Goal: Task Accomplishment & Management: Manage account settings

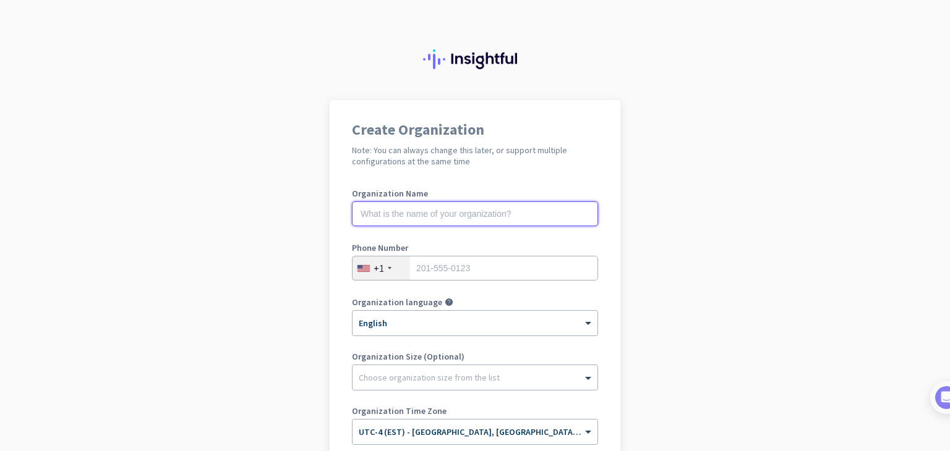
click at [382, 213] on input "text" at bounding box center [475, 214] width 246 height 25
type input "Mercor"
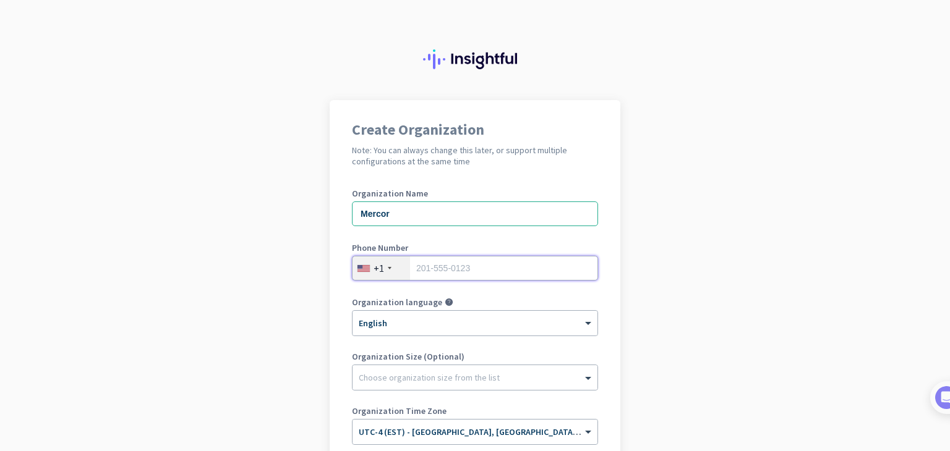
click at [462, 270] on input "tel" at bounding box center [475, 268] width 246 height 25
type input "4706590664"
click at [616, 312] on app-onboarding-organization "Create Organization Note: You can always change this later, or support multiple…" at bounding box center [475, 367] width 950 height 535
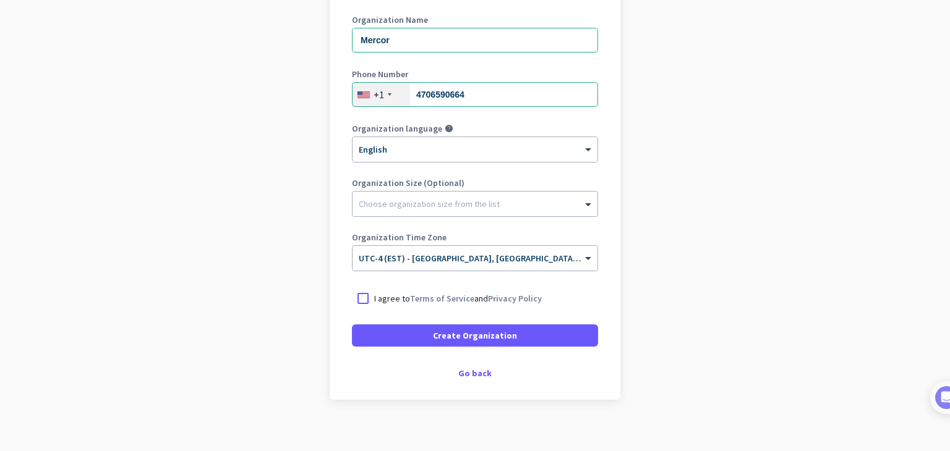
scroll to position [184, 0]
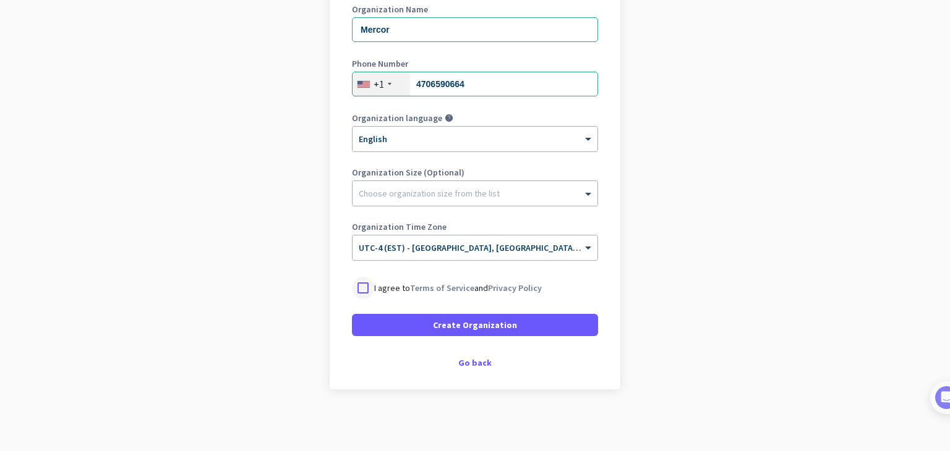
click at [359, 287] on div at bounding box center [363, 288] width 22 height 22
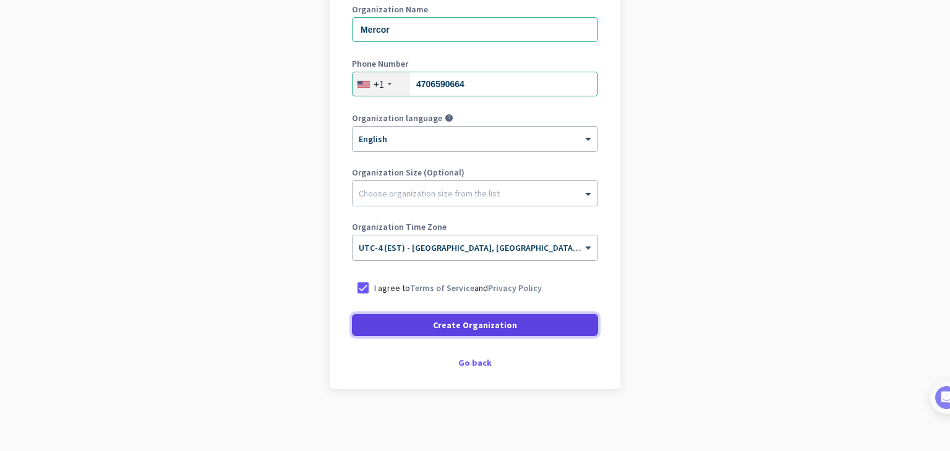
click at [467, 329] on span "Create Organization" at bounding box center [475, 325] width 84 height 12
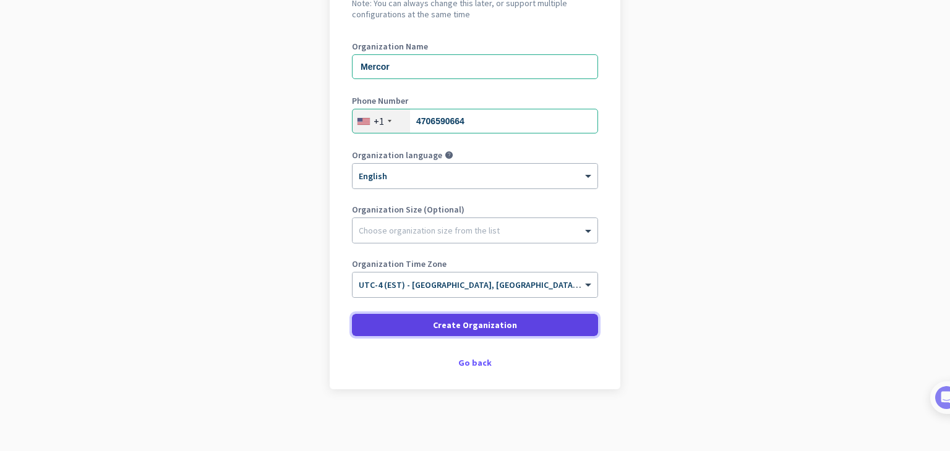
scroll to position [147, 0]
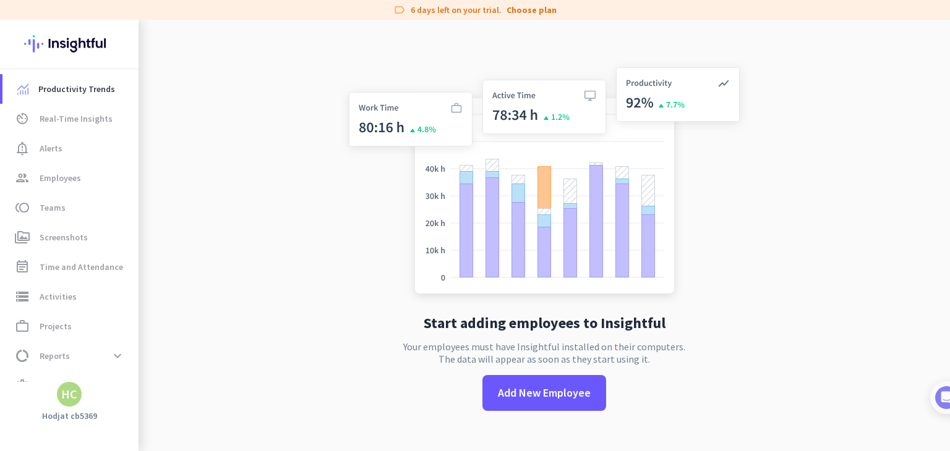
click at [72, 398] on div "HC" at bounding box center [69, 394] width 16 height 12
click at [122, 305] on span "Personal Settings" at bounding box center [135, 304] width 75 height 11
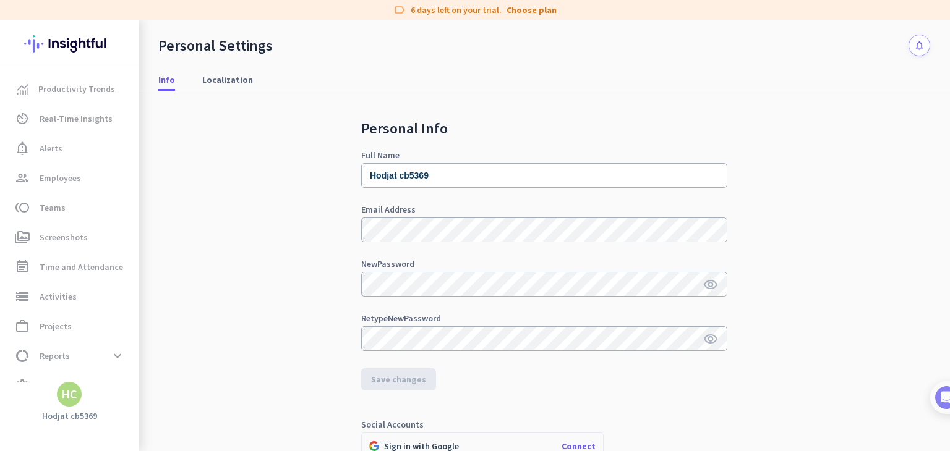
click at [268, 383] on div "Personal Info Full Name [PERSON_NAME] cb5369 Email Address New Password visibil…" at bounding box center [544, 307] width 772 height 432
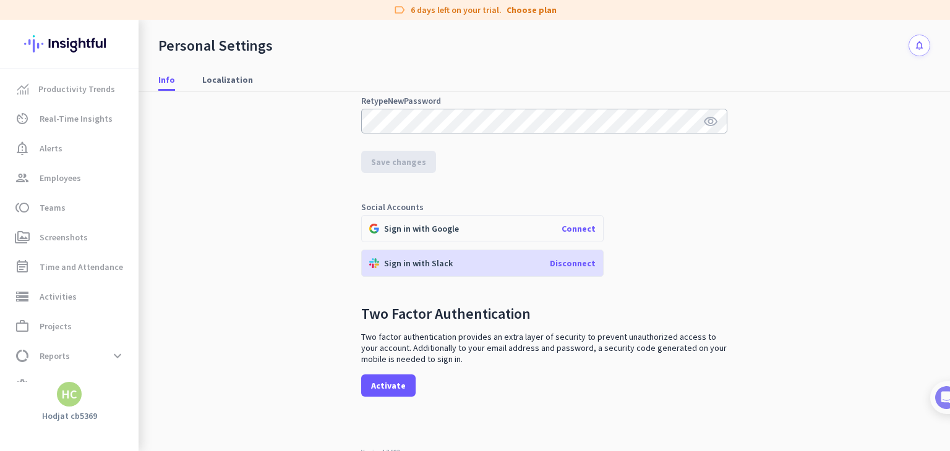
scroll to position [221, 0]
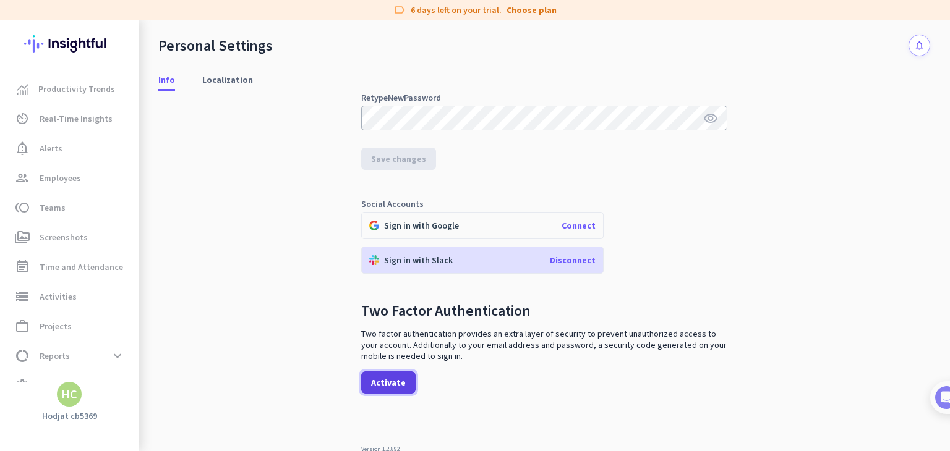
click at [374, 381] on span "Activate" at bounding box center [388, 382] width 35 height 12
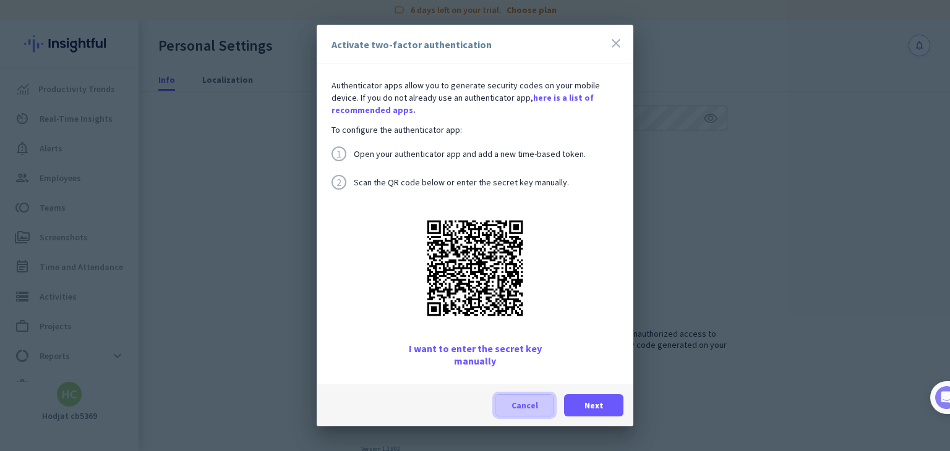
click at [523, 403] on span "Cancel" at bounding box center [524, 405] width 27 height 12
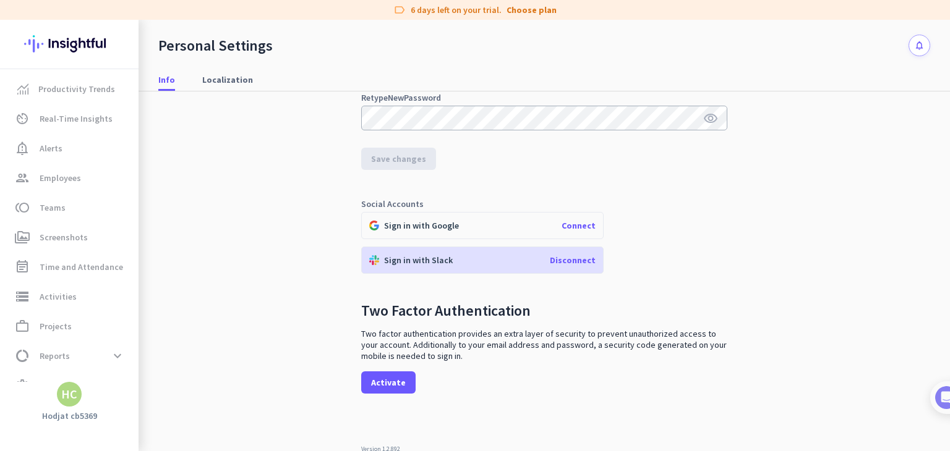
click at [408, 258] on p "Sign in with Slack" at bounding box center [418, 260] width 69 height 11
click at [215, 79] on span "Localization" at bounding box center [227, 80] width 51 height 12
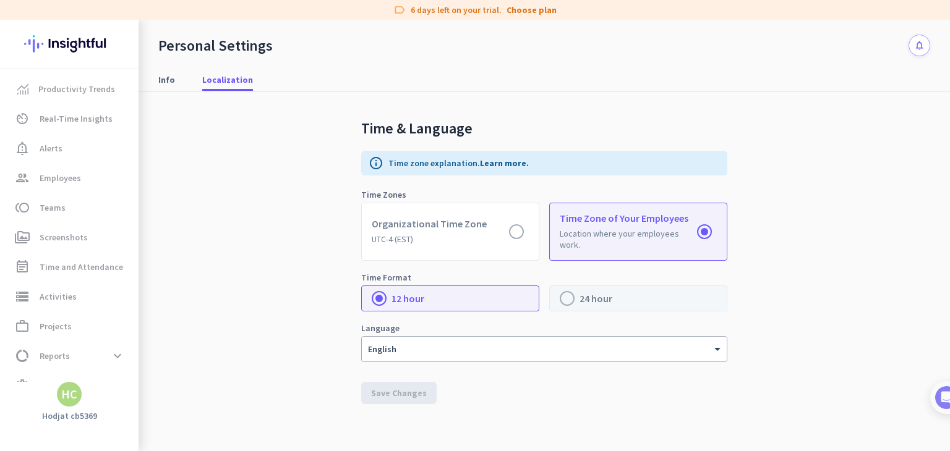
click at [568, 300] on label at bounding box center [638, 298] width 177 height 25
click at [0, 0] on input "radio" at bounding box center [0, 0] width 0 height 0
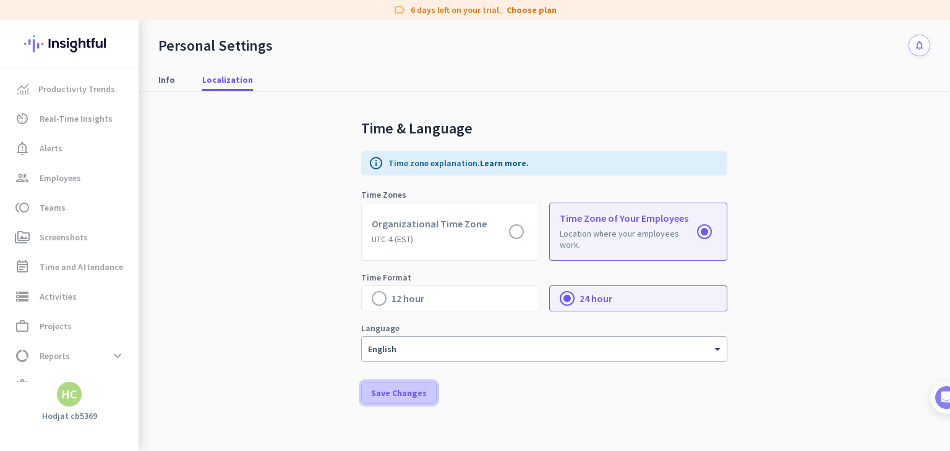
click at [393, 399] on span at bounding box center [399, 393] width 74 height 30
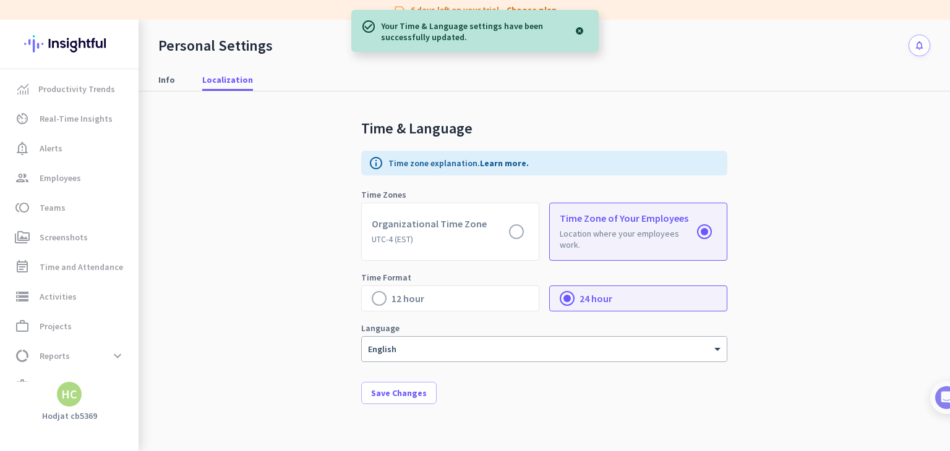
click at [578, 29] on div at bounding box center [578, 31] width 19 height 25
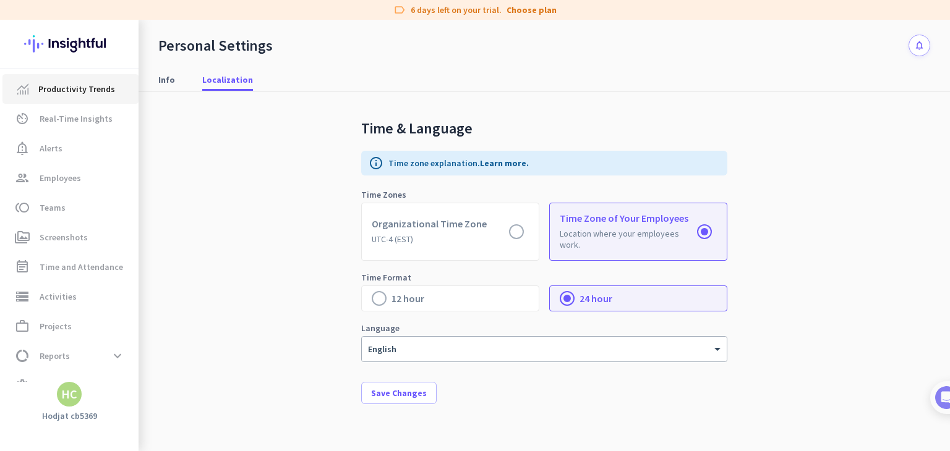
click at [75, 91] on span "Productivity Trends" at bounding box center [76, 89] width 77 height 15
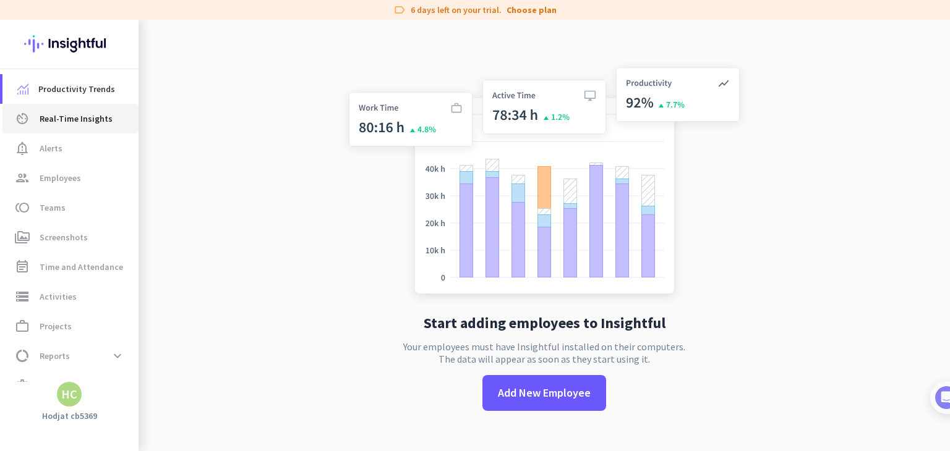
click at [54, 119] on span "Real-Time Insights" at bounding box center [76, 118] width 73 height 15
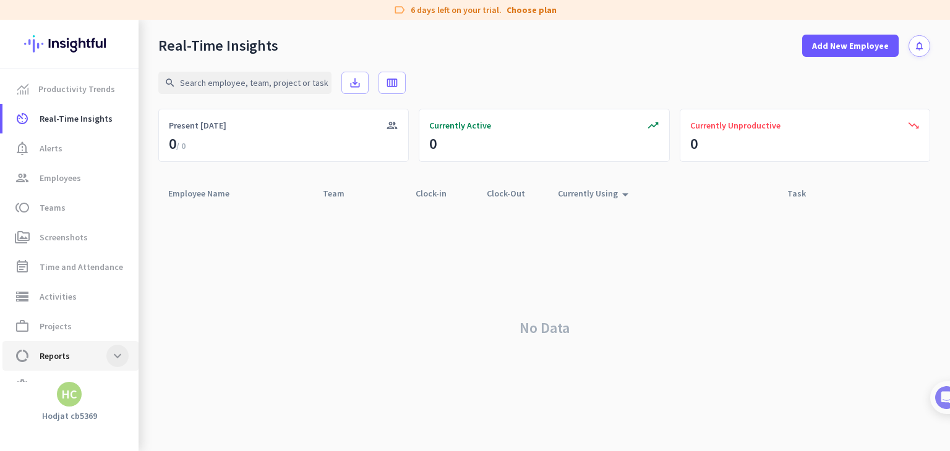
click at [116, 355] on span at bounding box center [117, 356] width 22 height 22
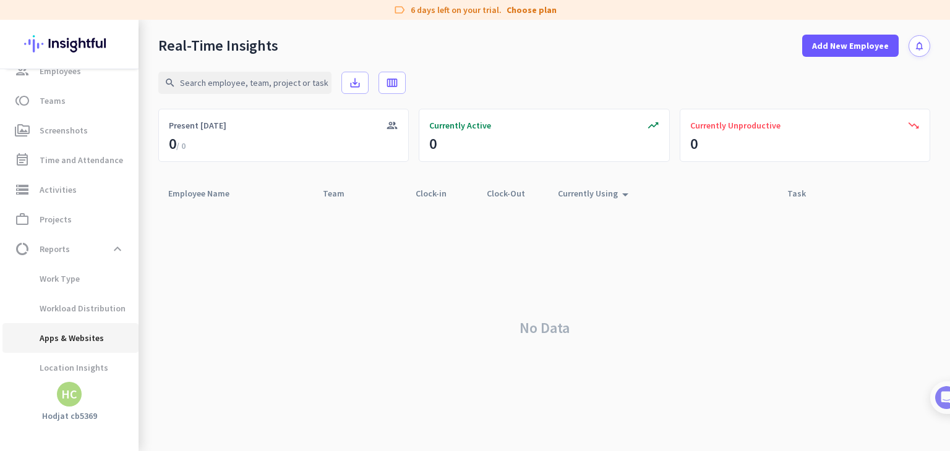
scroll to position [108, 0]
click at [54, 223] on span "Projects" at bounding box center [56, 218] width 32 height 15
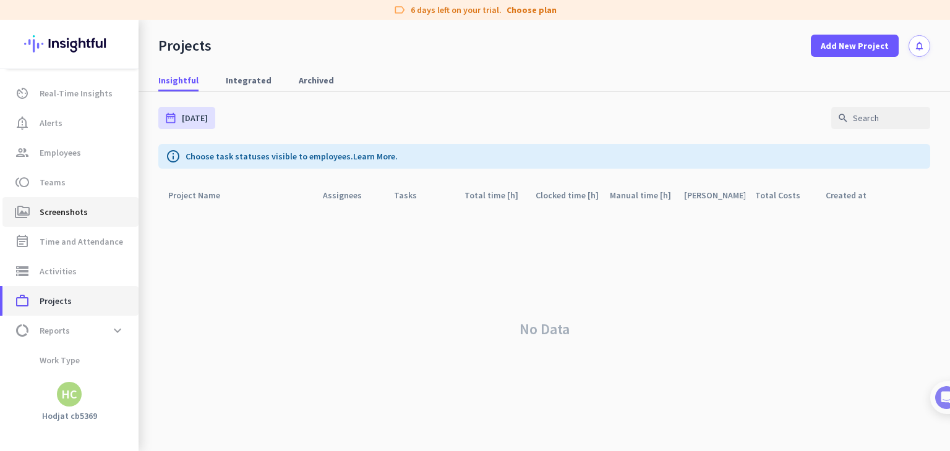
scroll to position [23, 0]
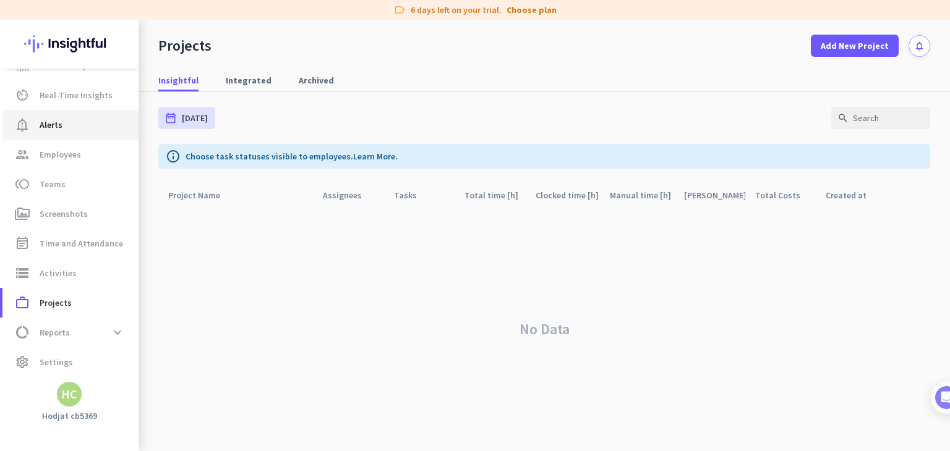
click at [49, 125] on span "Alerts" at bounding box center [51, 124] width 23 height 15
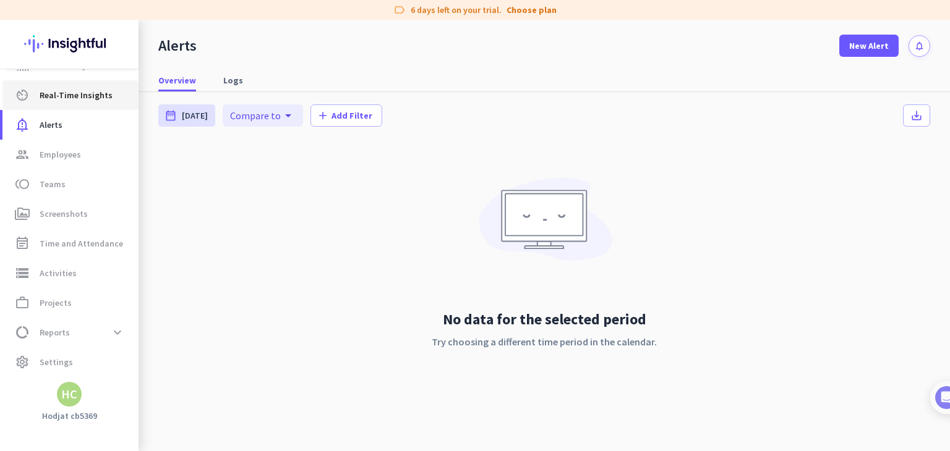
click at [64, 93] on span "Real-Time Insights" at bounding box center [76, 95] width 73 height 15
